Goal: Navigation & Orientation: Understand site structure

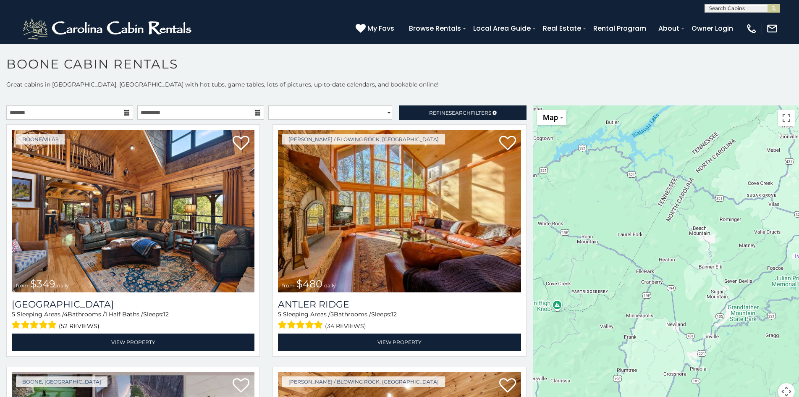
scroll to position [5, 0]
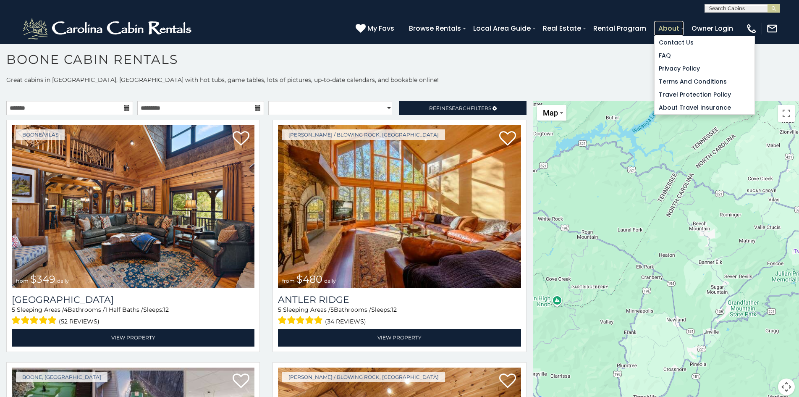
click at [657, 23] on link "About" at bounding box center [669, 28] width 29 height 15
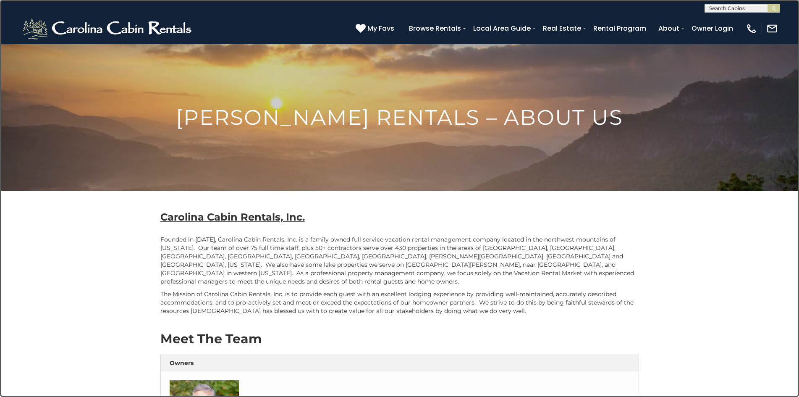
click at [146, 202] on link at bounding box center [399, 198] width 799 height 397
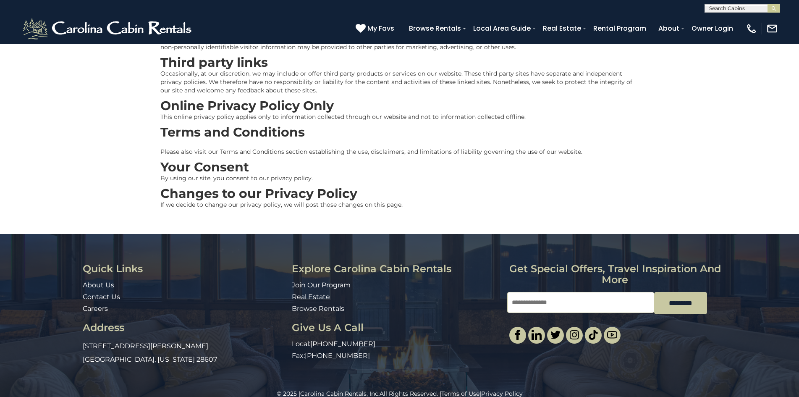
scroll to position [626, 0]
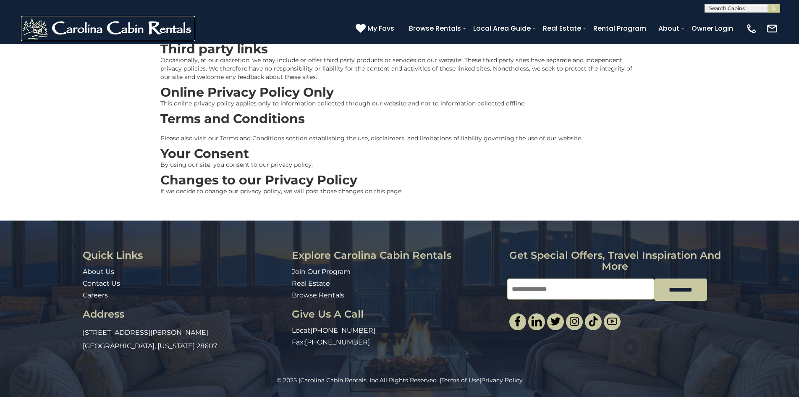
click at [32, 18] on img at bounding box center [108, 28] width 174 height 25
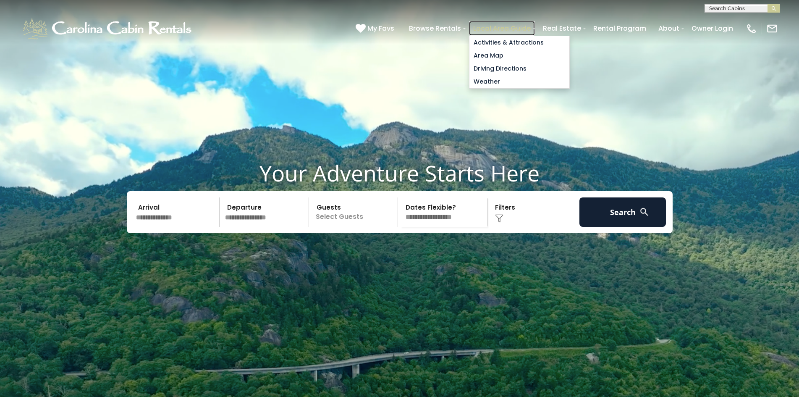
click at [479, 24] on link "Local Area Guide" at bounding box center [502, 28] width 66 height 15
